Goal: Transaction & Acquisition: Purchase product/service

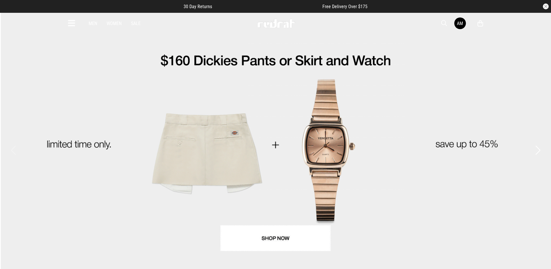
click at [72, 22] on icon at bounding box center [71, 24] width 7 height 10
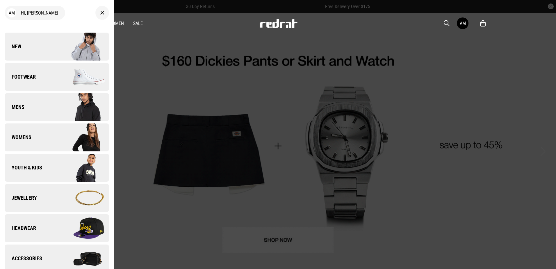
click at [67, 44] on img at bounding box center [83, 46] width 52 height 29
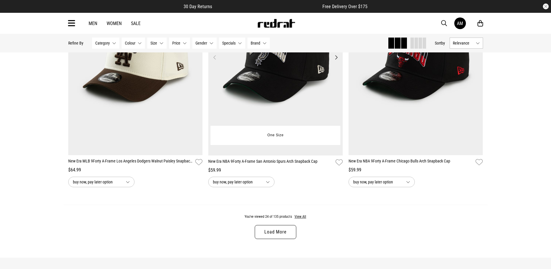
scroll to position [1831, 0]
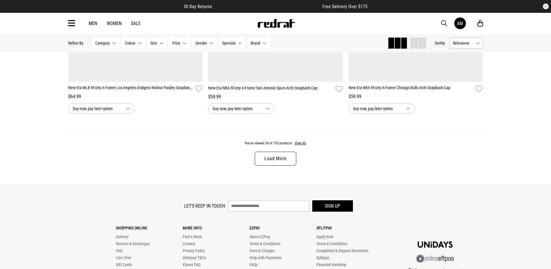
click at [263, 161] on link "Load More" at bounding box center [275, 158] width 41 height 14
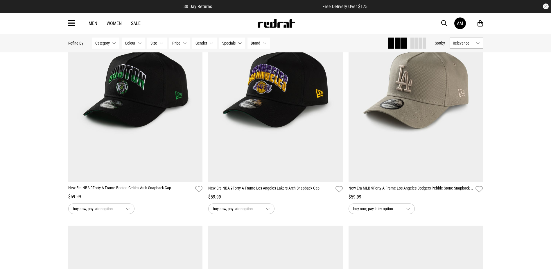
scroll to position [1889, 0]
